Goal: Entertainment & Leisure: Consume media (video, audio)

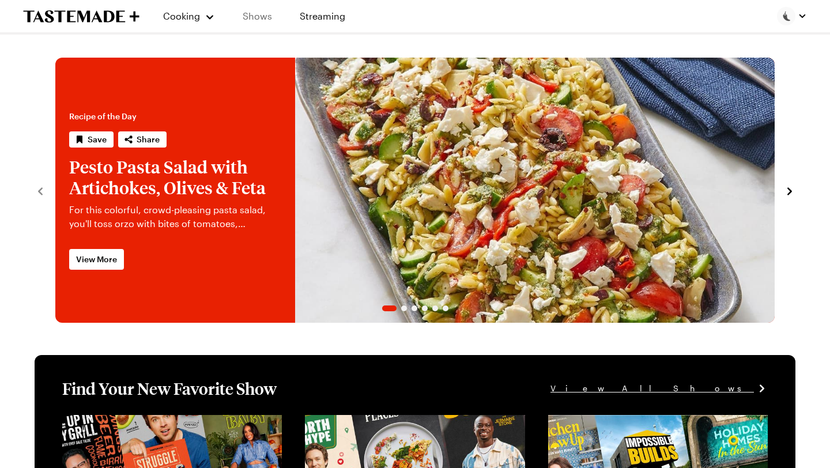
click at [251, 25] on link "Shows" at bounding box center [257, 16] width 52 height 32
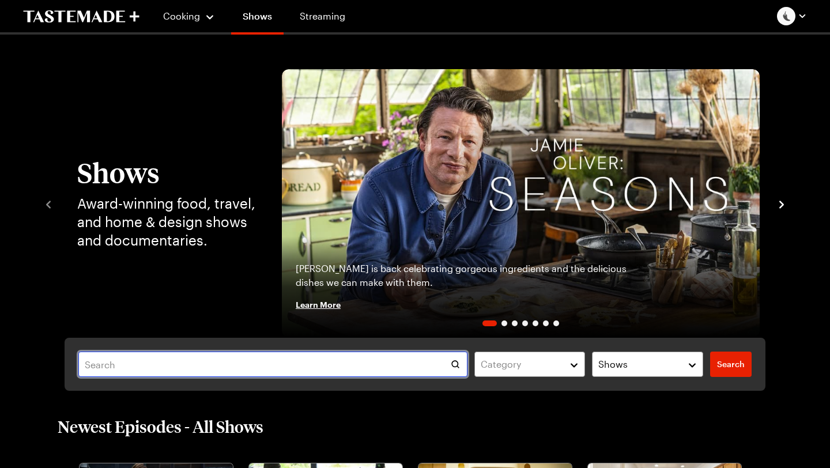
click at [260, 365] on input "text" at bounding box center [272, 363] width 389 height 25
type input "road trip"
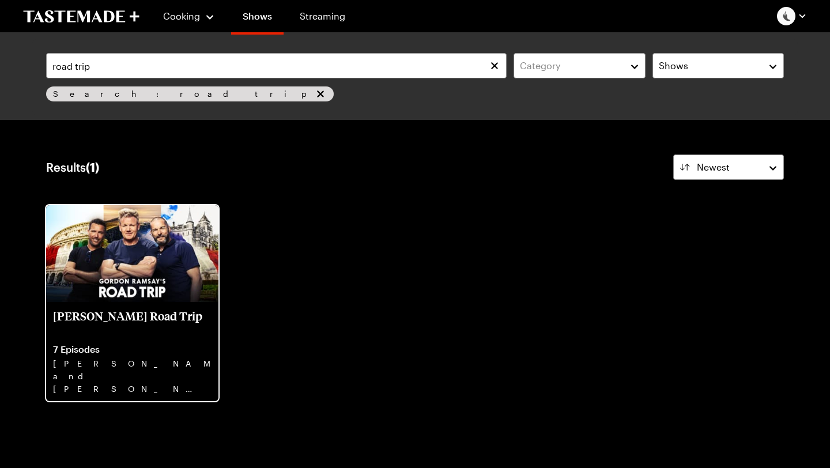
click at [131, 302] on div "[PERSON_NAME] Road Trip 7 Episodes [PERSON_NAME], and [PERSON_NAME] hit the roa…" at bounding box center [132, 351] width 172 height 99
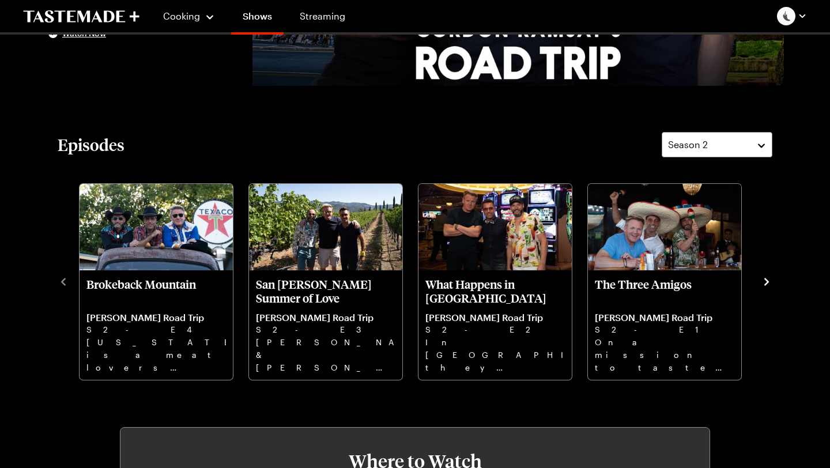
scroll to position [262, 0]
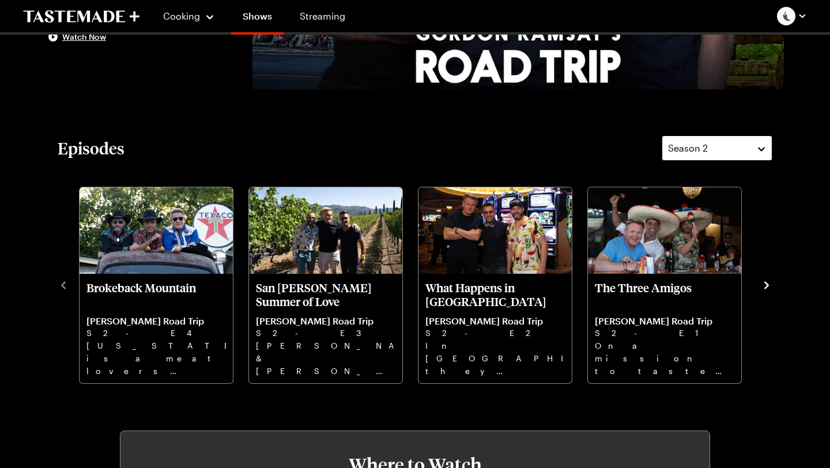
click at [743, 150] on div "Season 2" at bounding box center [708, 148] width 81 height 14
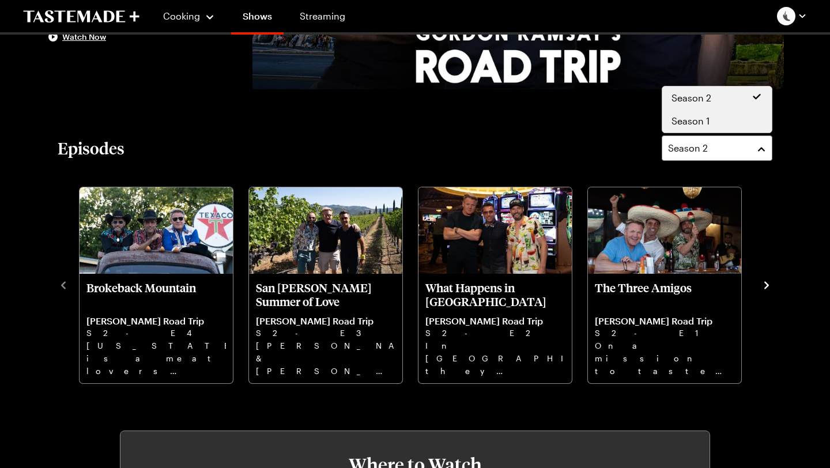
click at [726, 116] on div "Season 1" at bounding box center [716, 121] width 91 height 14
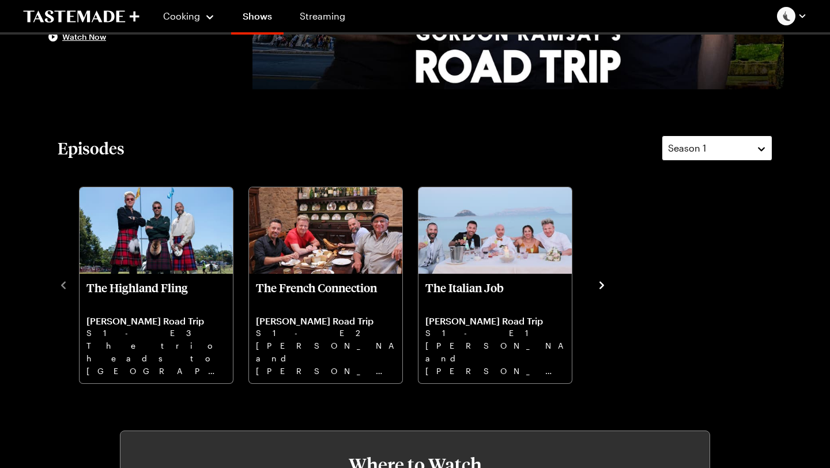
click at [733, 157] on button "Season 1" at bounding box center [716, 147] width 111 height 25
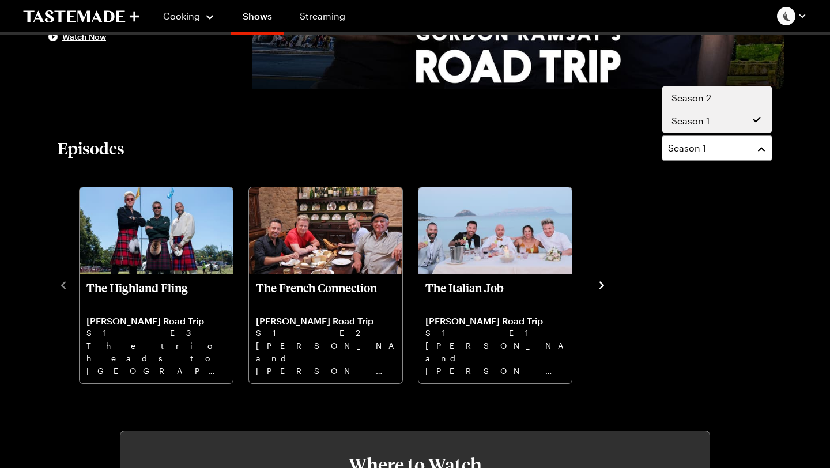
click at [713, 104] on div "Season 2" at bounding box center [716, 98] width 91 height 14
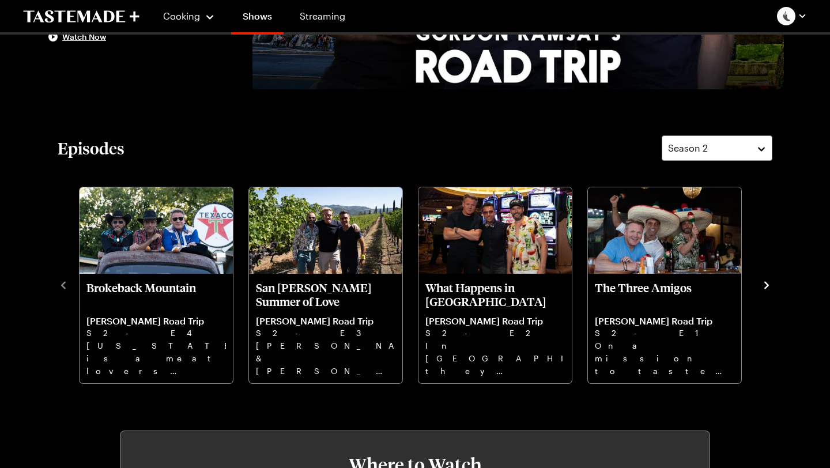
click at [566, 156] on div "Episodes Season 2" at bounding box center [415, 147] width 714 height 25
drag, startPoint x: 569, startPoint y: 139, endPoint x: 555, endPoint y: 146, distance: 15.2
click at [556, 145] on div "Episodes Season 2" at bounding box center [415, 147] width 714 height 25
